Goal: Task Accomplishment & Management: Use online tool/utility

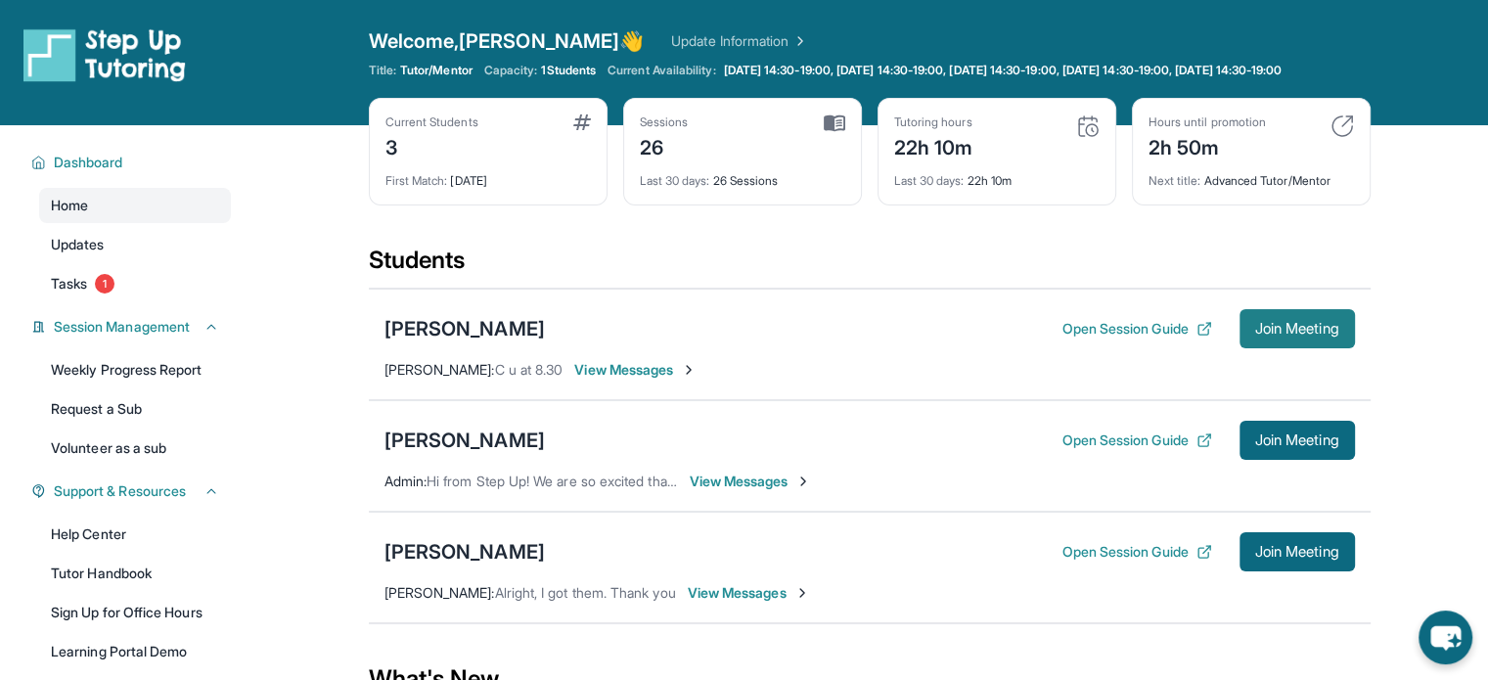
click at [1264, 348] on button "Join Meeting" at bounding box center [1296, 328] width 115 height 39
click at [469, 339] on div "[PERSON_NAME]" at bounding box center [464, 328] width 160 height 27
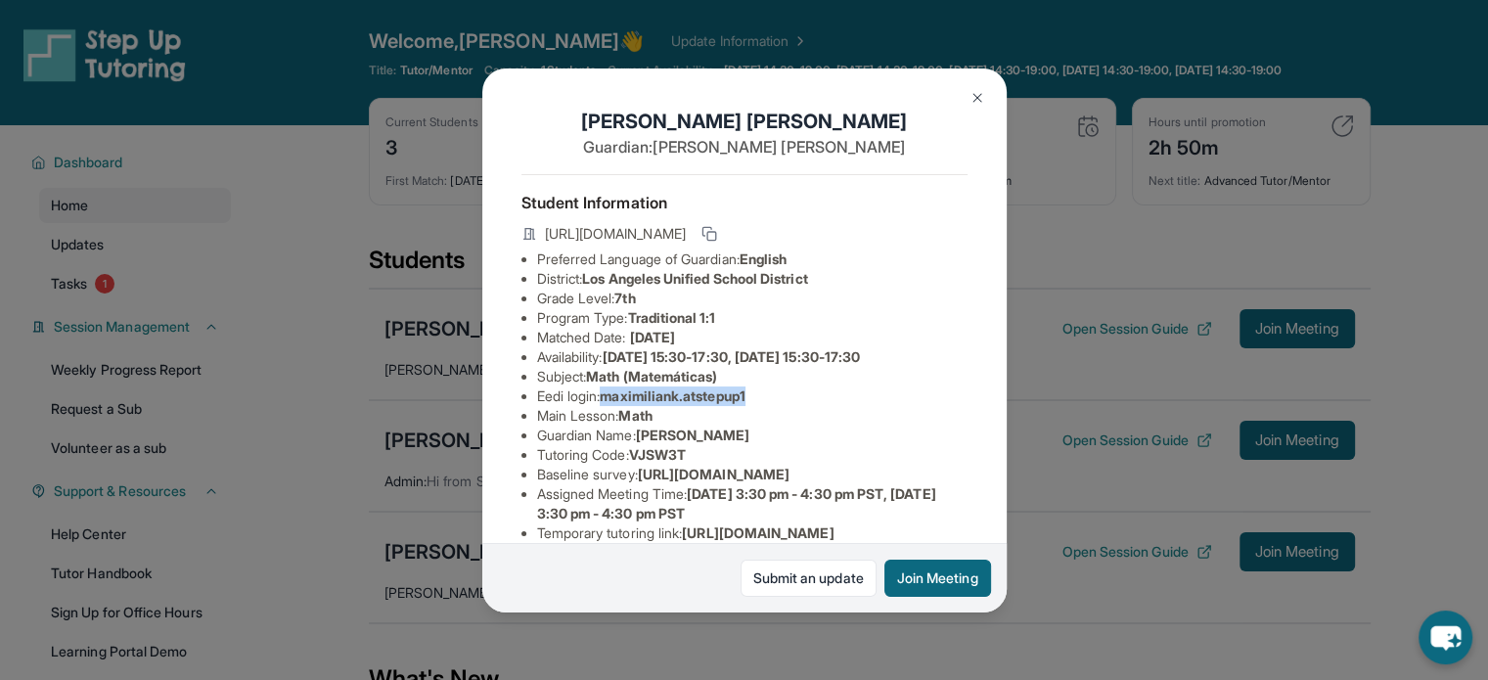
drag, startPoint x: 785, startPoint y: 414, endPoint x: 614, endPoint y: 412, distance: 171.2
click at [614, 406] on li "Eedi login : maximiliank.atstepup1" at bounding box center [752, 396] width 430 height 20
copy span "maximiliank.atstepup1"
